Goal: Information Seeking & Learning: Learn about a topic

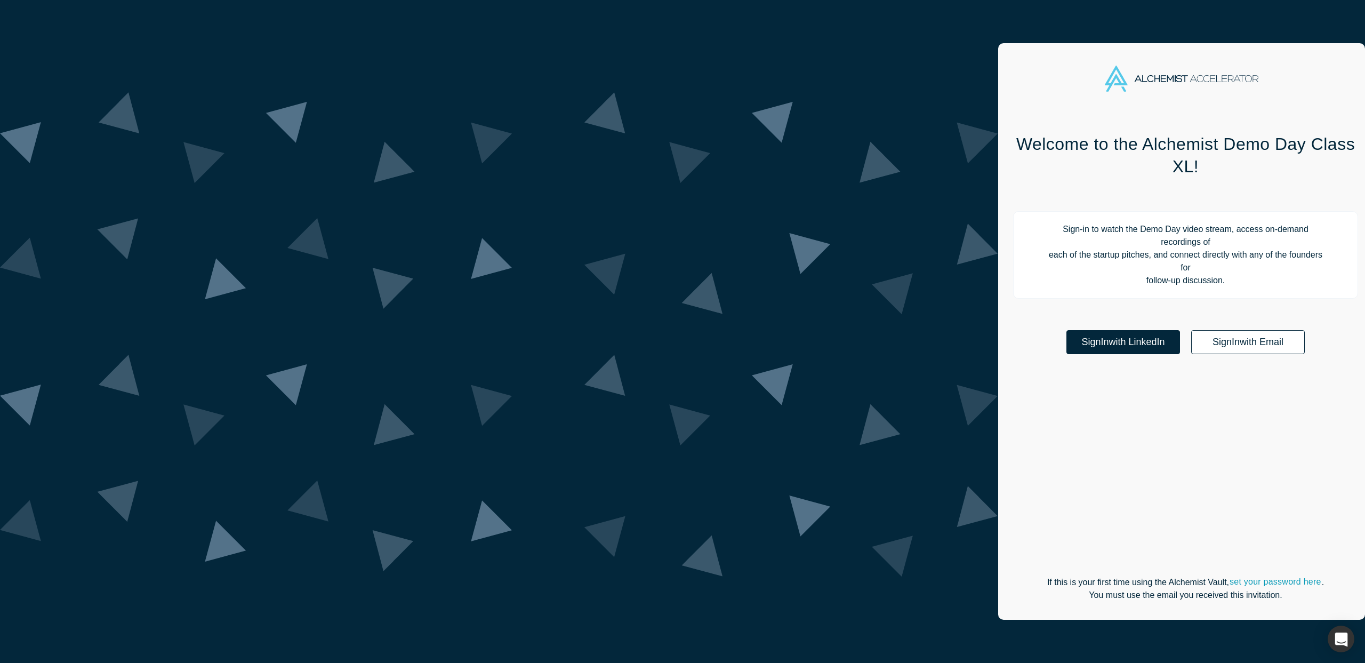
click at [1191, 330] on link "Sign In with Email" at bounding box center [1248, 342] width 114 height 24
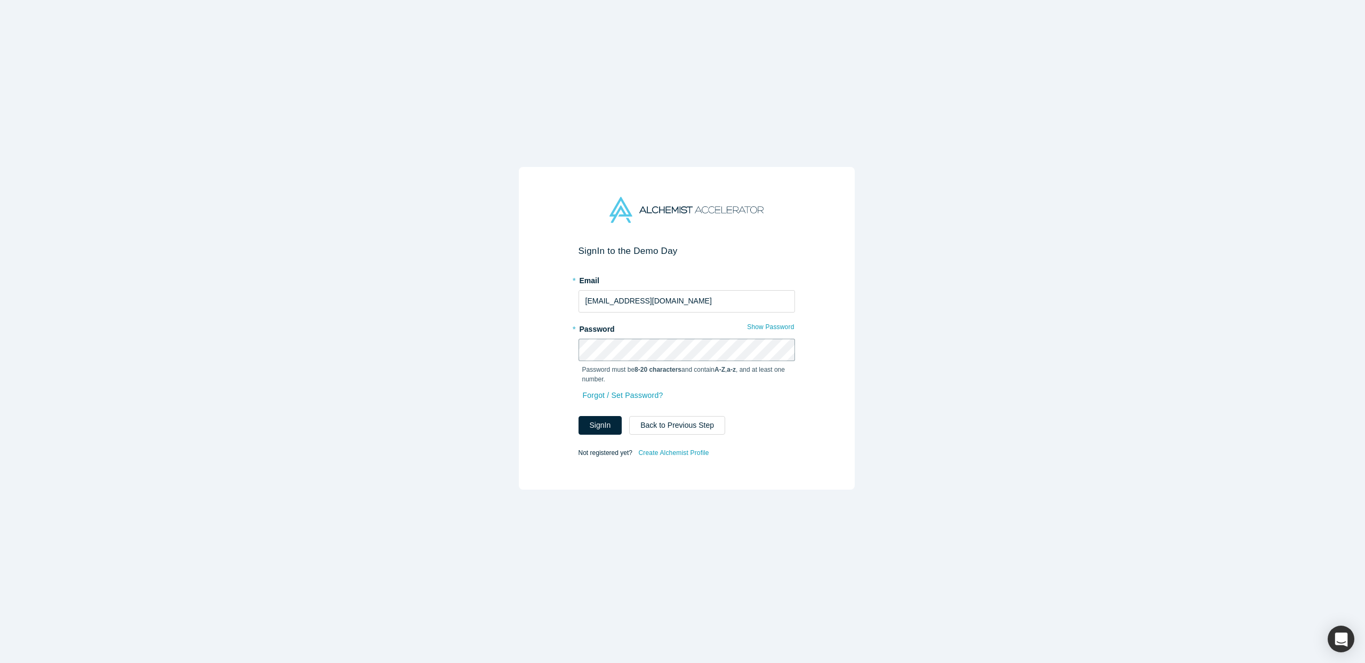
click at [579, 416] on button "Sign In" at bounding box center [601, 425] width 44 height 19
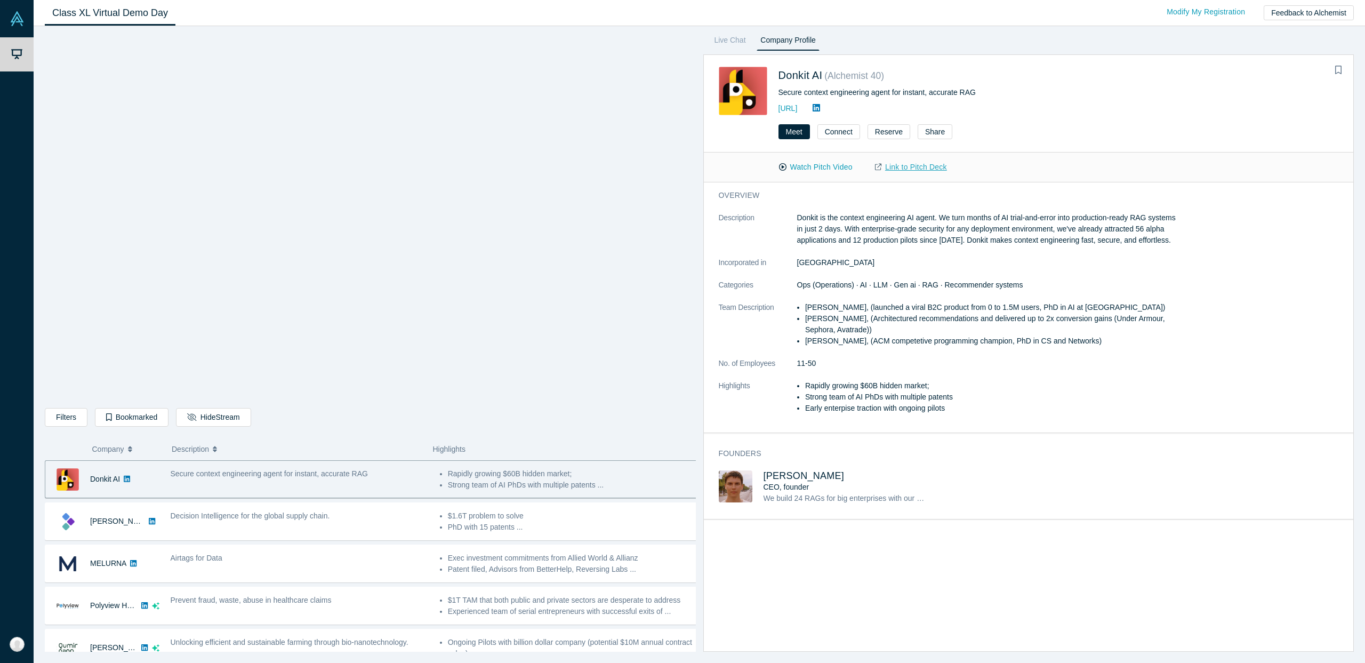
click at [893, 165] on link "Link to Pitch Deck" at bounding box center [911, 167] width 94 height 19
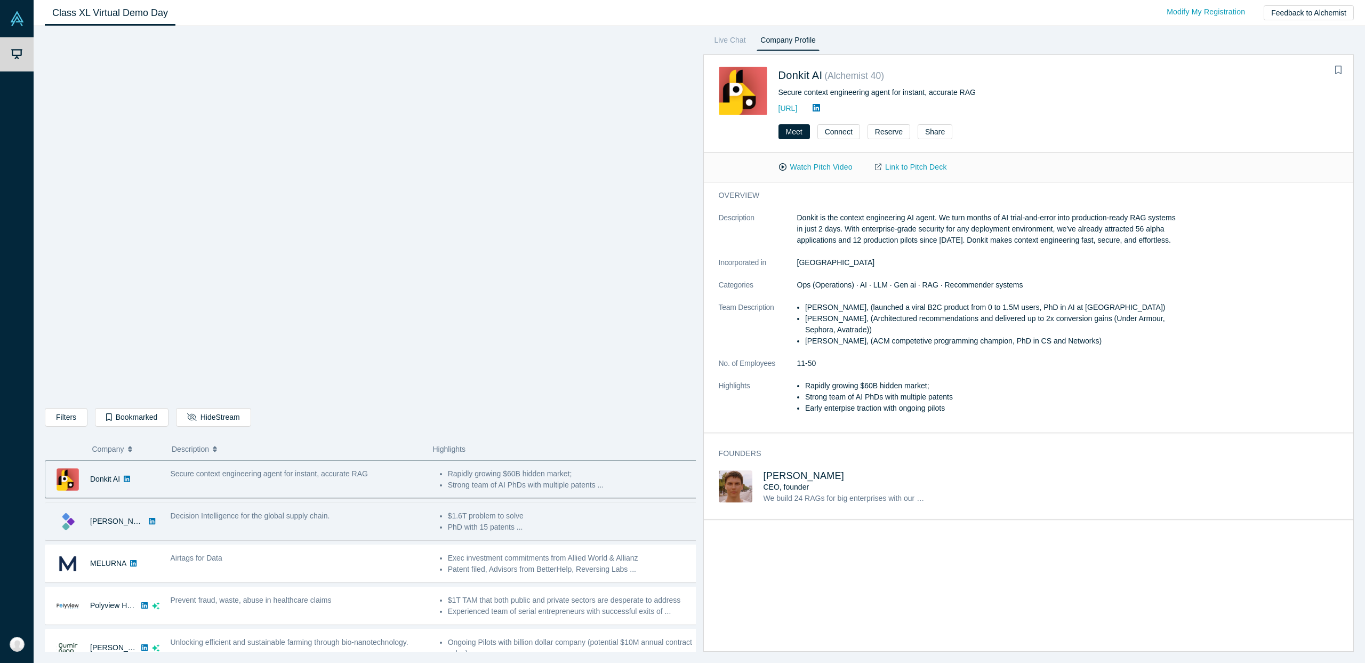
click at [222, 527] on div "Decision Intelligence for the global supply chain." at bounding box center [299, 521] width 269 height 34
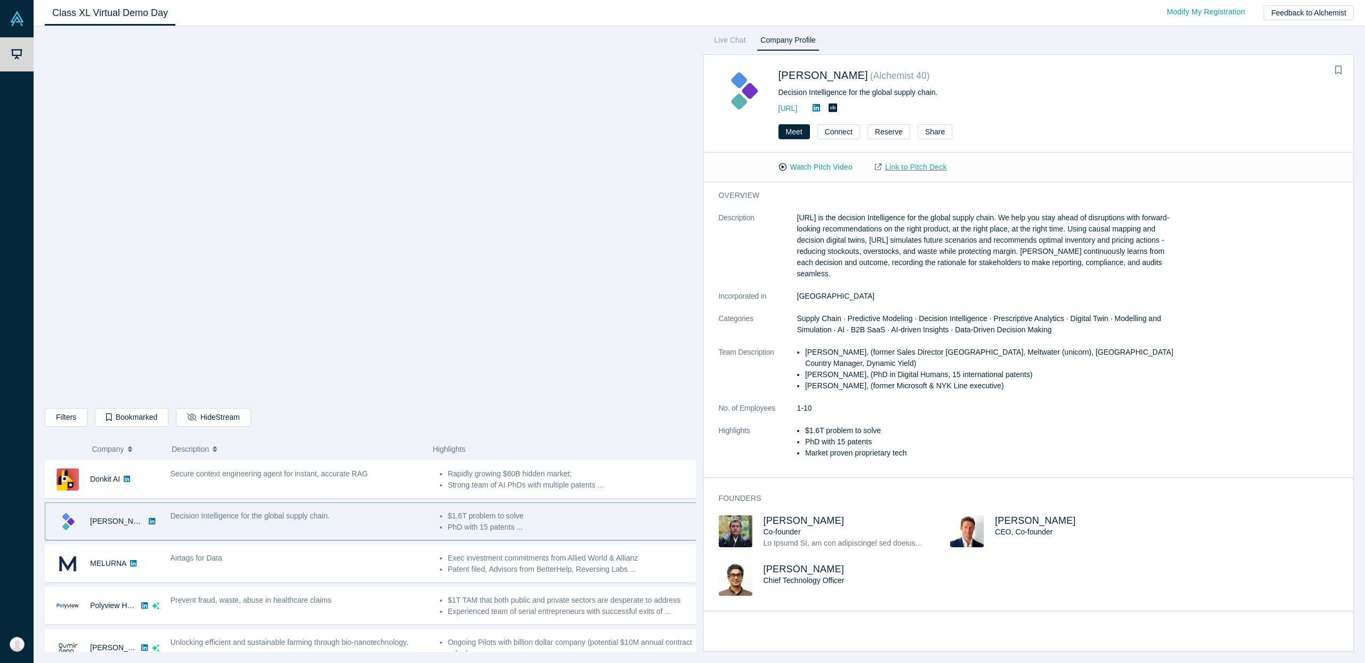
click at [895, 166] on link "Link to Pitch Deck" at bounding box center [911, 167] width 94 height 19
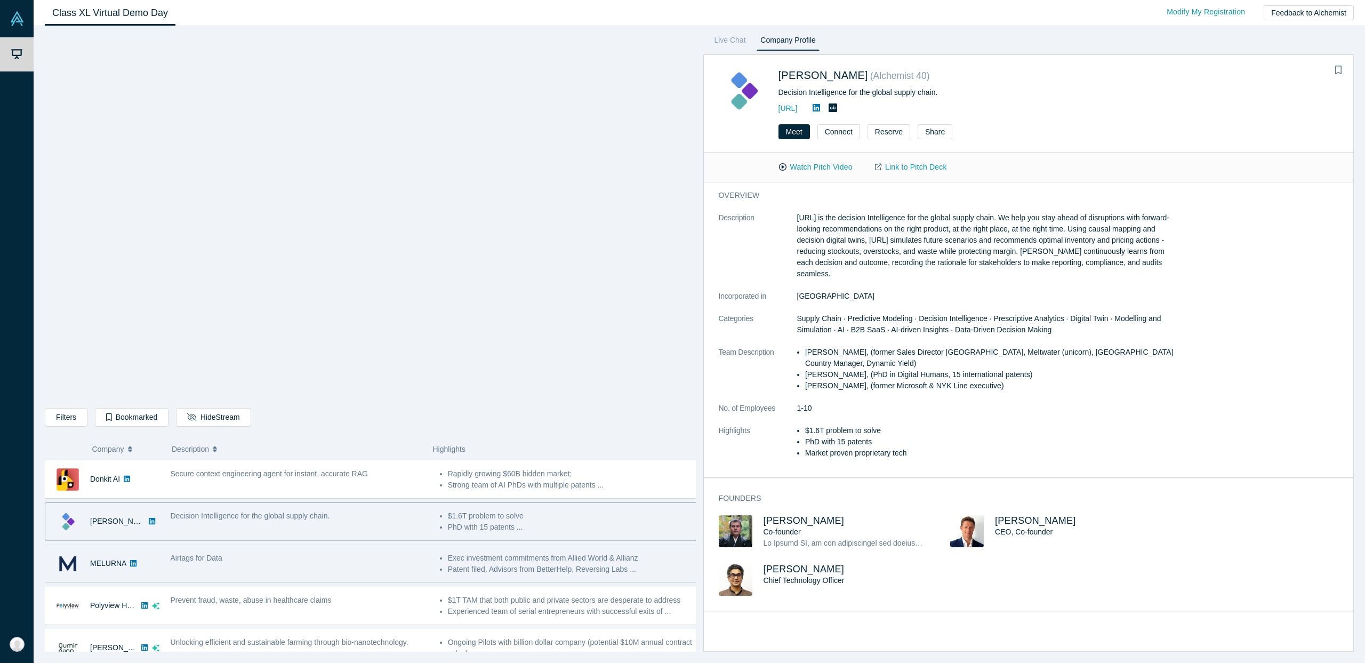
click at [161, 557] on div "MELURNA" at bounding box center [104, 563] width 119 height 37
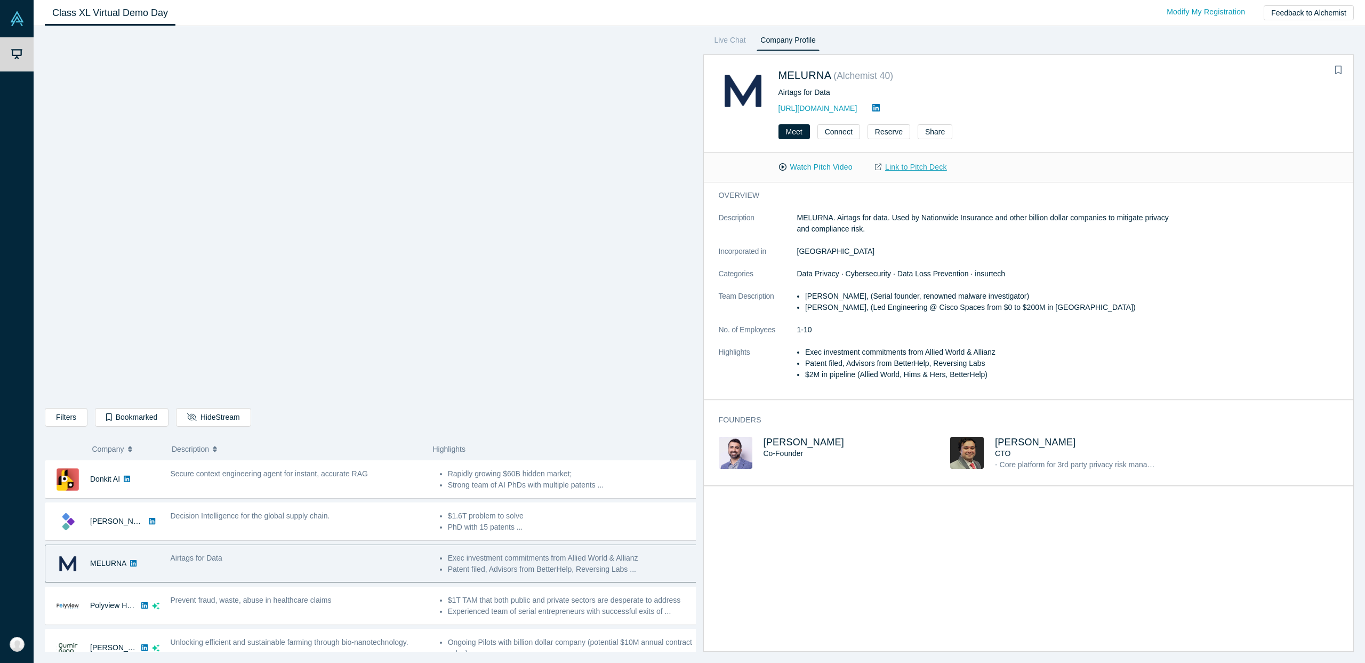
click at [898, 163] on link "Link to Pitch Deck" at bounding box center [911, 167] width 94 height 19
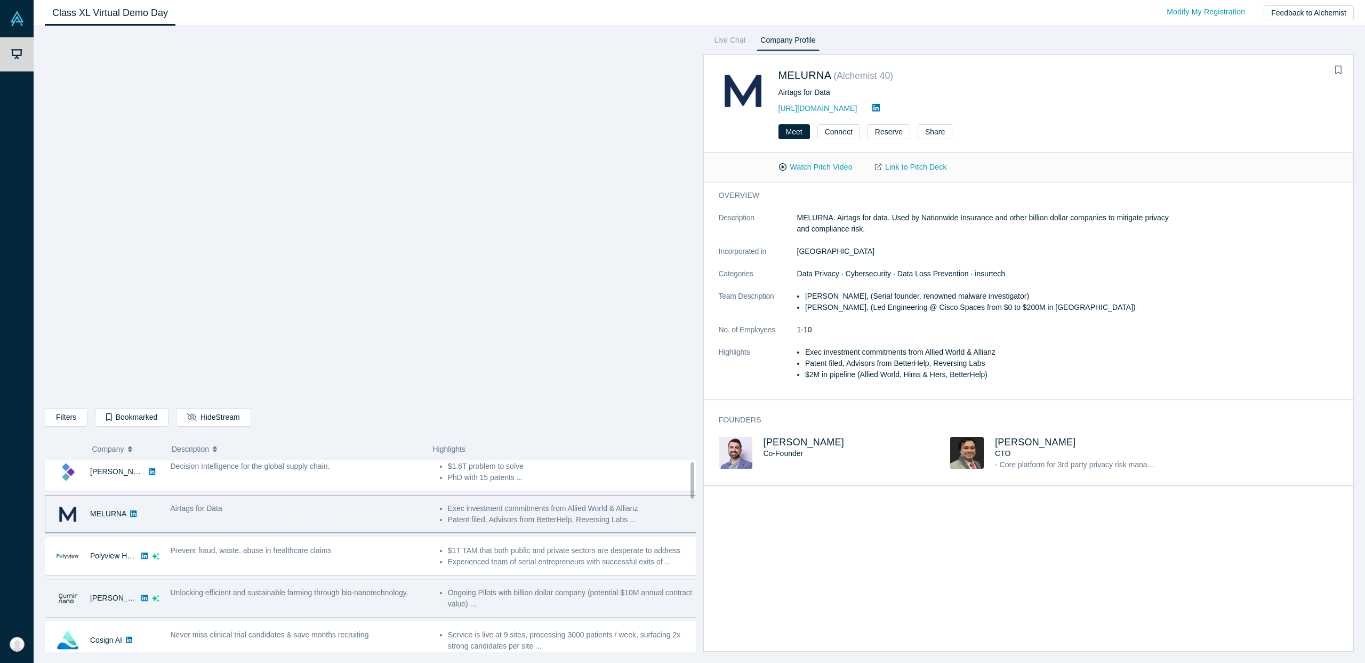
scroll to position [96, 0]
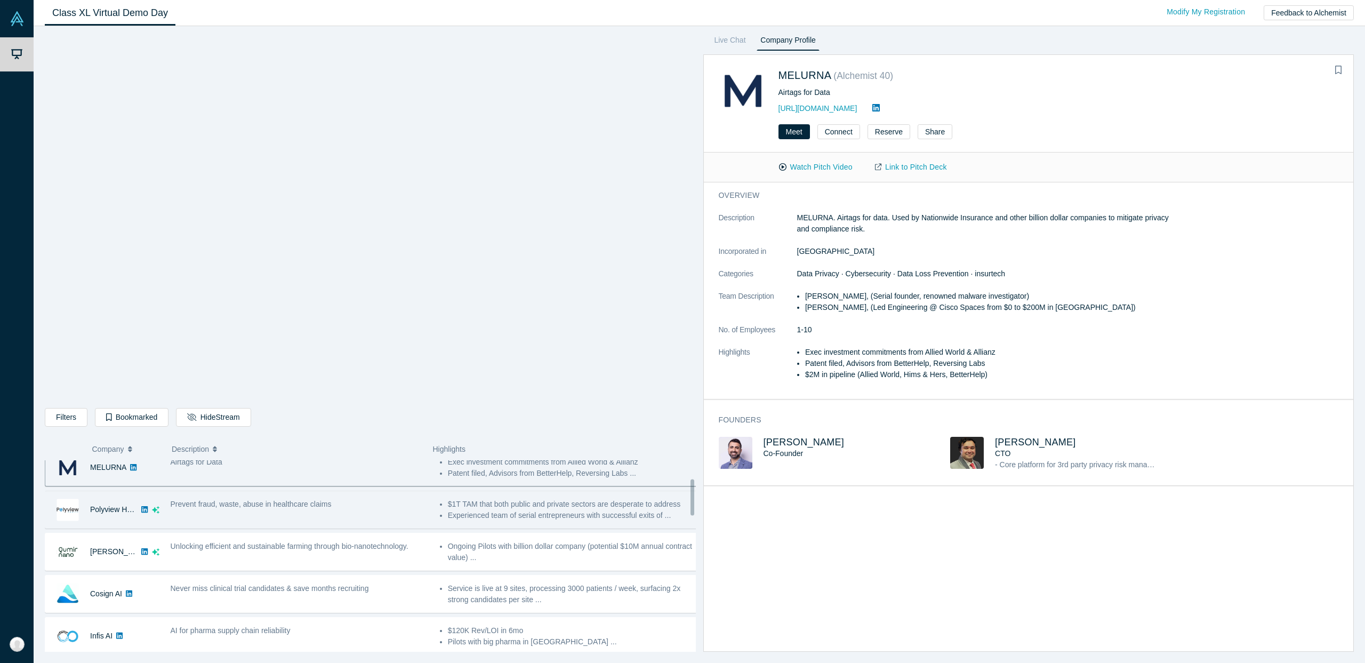
click at [166, 513] on div "Prevent fraud, waste, abuse in healthcare claims" at bounding box center [299, 510] width 269 height 34
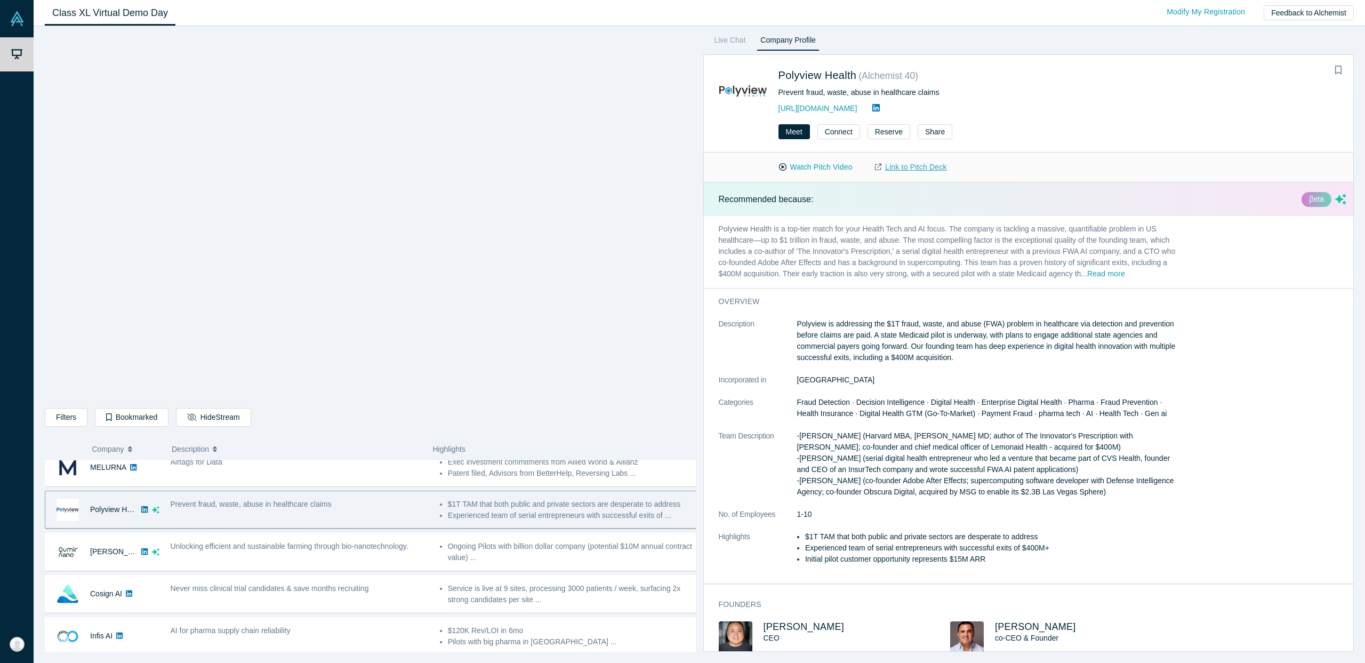
click at [943, 164] on link "Link to Pitch Deck" at bounding box center [911, 167] width 94 height 19
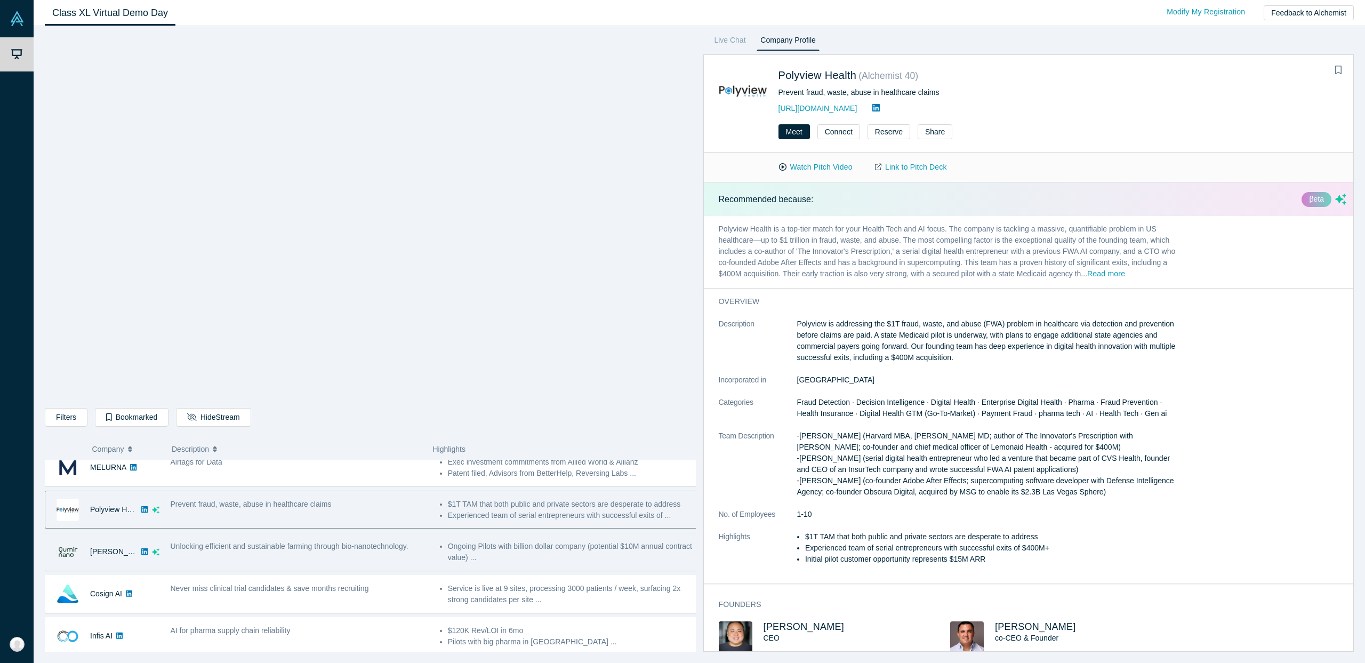
click at [166, 561] on div "Unlocking efficient and sustainable farming through bio-nanotechnology." at bounding box center [299, 552] width 269 height 34
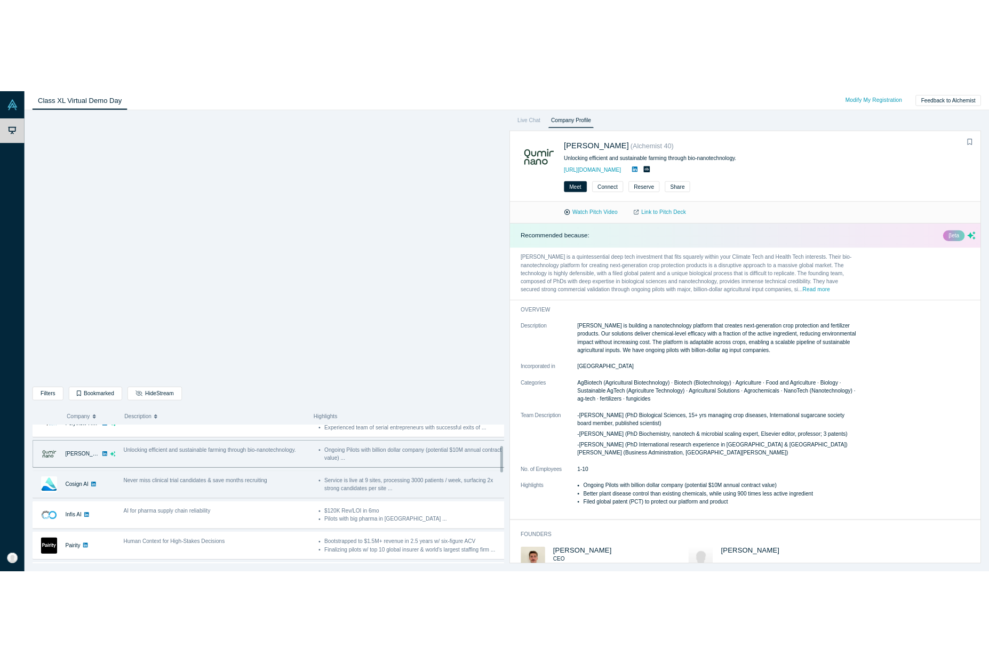
scroll to position [153, 0]
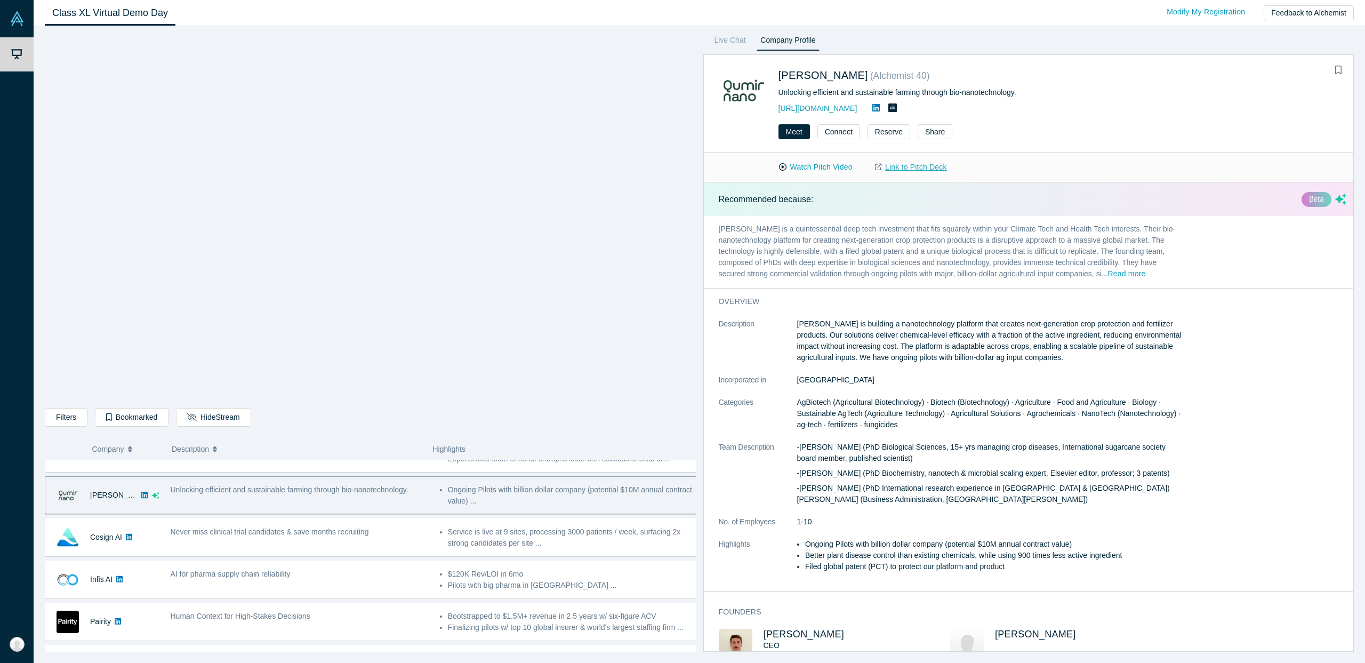
click at [907, 170] on link "Link to Pitch Deck" at bounding box center [911, 167] width 94 height 19
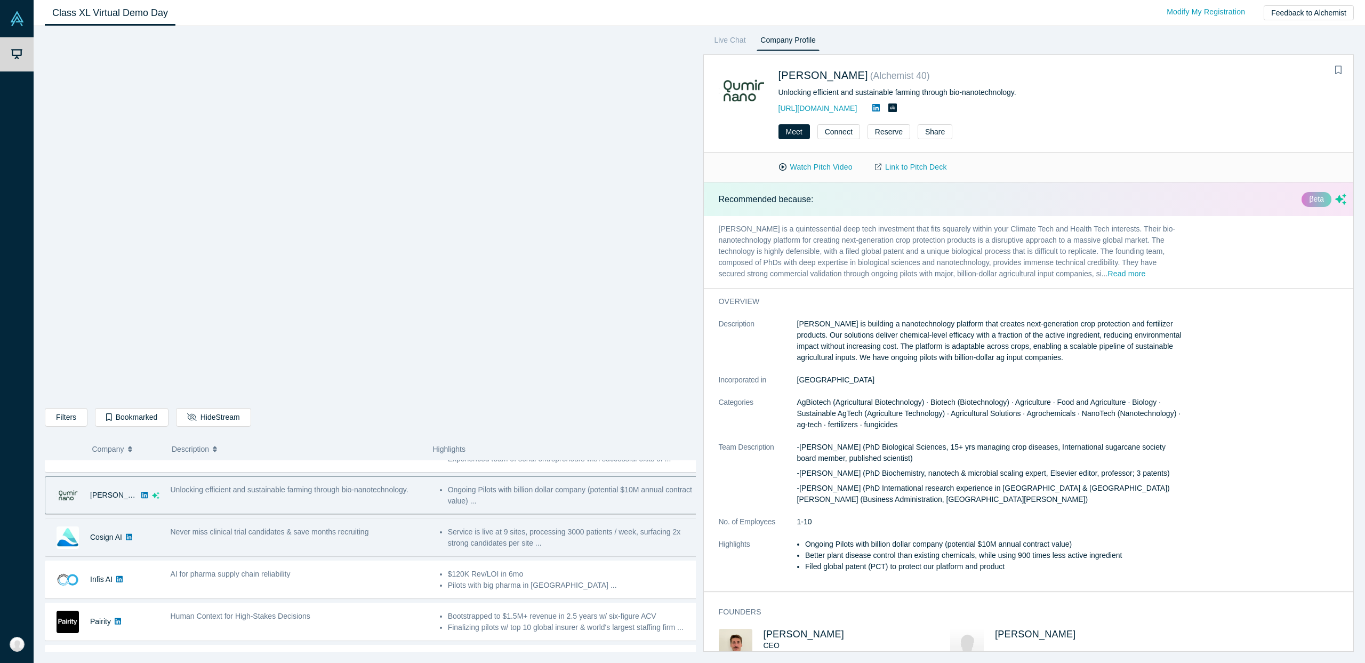
click at [229, 539] on div "Never miss clinical trial candidates & save months recruiting" at bounding box center [299, 537] width 269 height 34
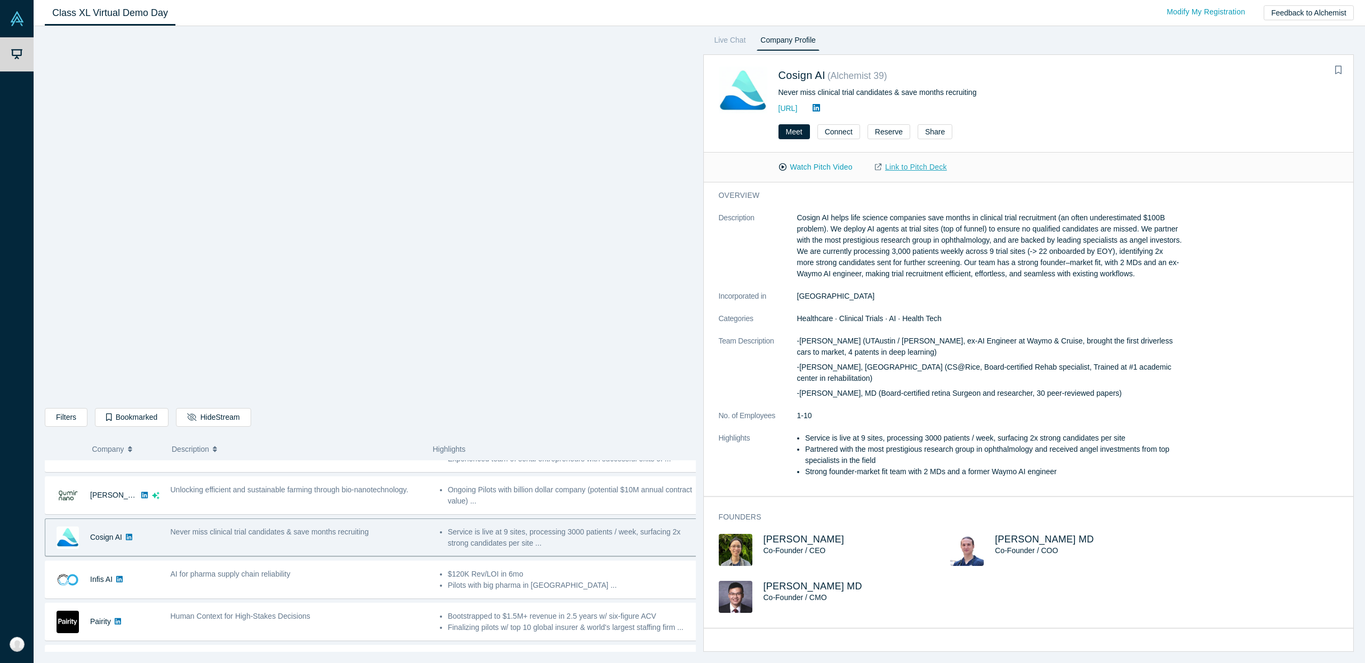
click at [890, 165] on link "Link to Pitch Deck" at bounding box center [911, 167] width 94 height 19
